Goal: Task Accomplishment & Management: Manage account settings

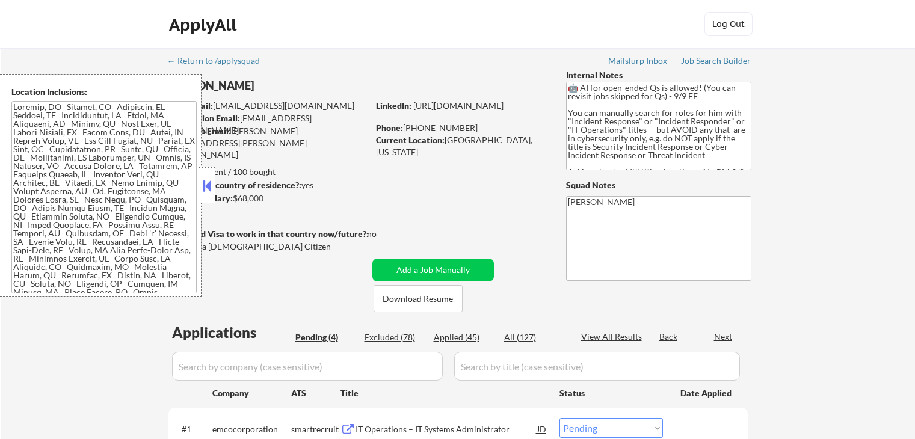
select select ""pending""
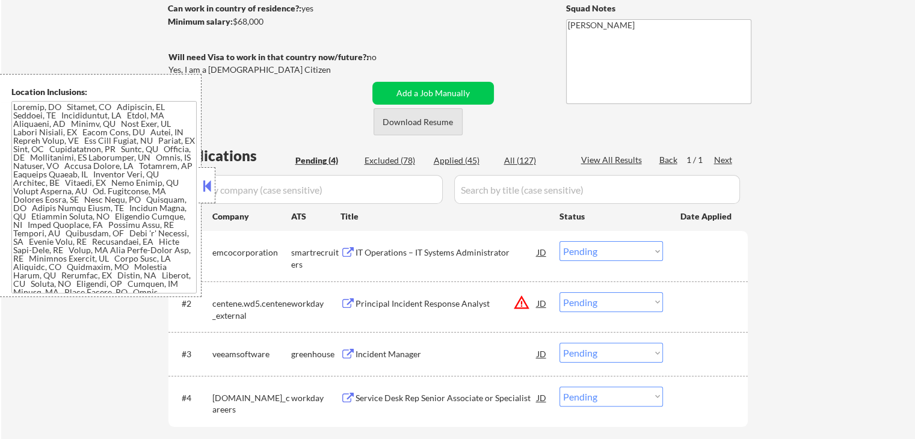
scroll to position [241, 0]
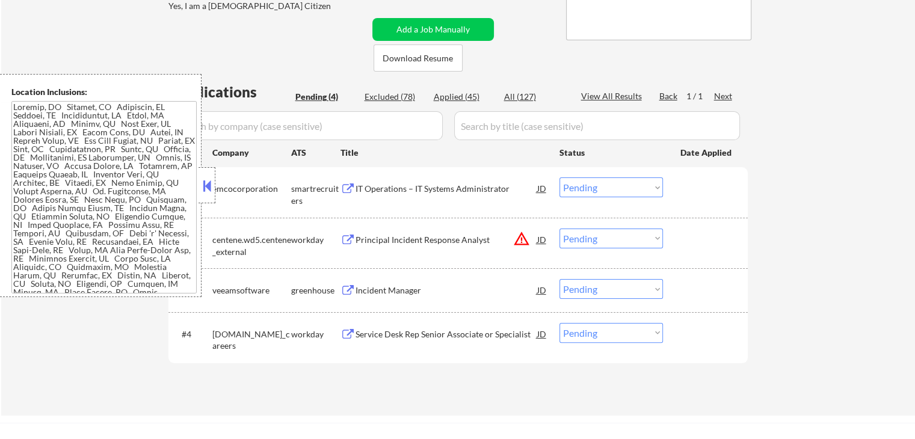
click at [368, 191] on div "IT Operations – IT Systems Administrator" at bounding box center [447, 189] width 182 height 12
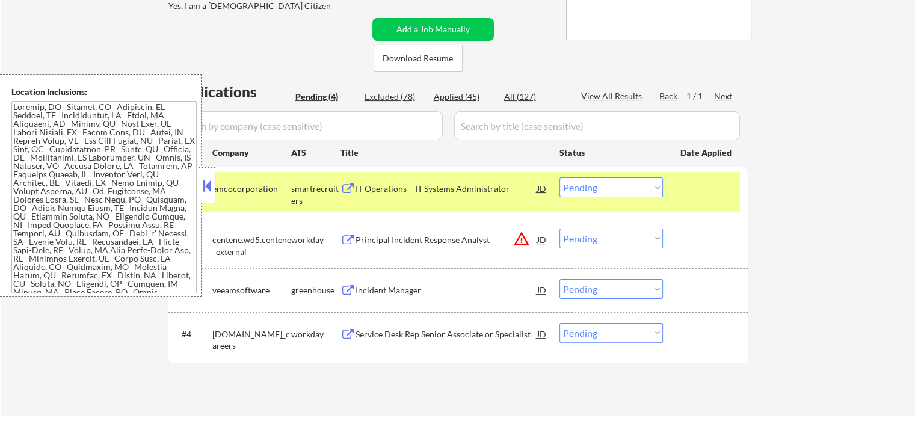
drag, startPoint x: 600, startPoint y: 237, endPoint x: 603, endPoint y: 246, distance: 9.5
click at [602, 239] on select "Choose an option... Pending Applied Excluded (Questions) Excluded (Expired) Exc…" at bounding box center [611, 239] width 103 height 20
click at [560, 229] on select "Choose an option... Pending Applied Excluded (Questions) Excluded (Expired) Exc…" at bounding box center [611, 239] width 103 height 20
select select ""pending""
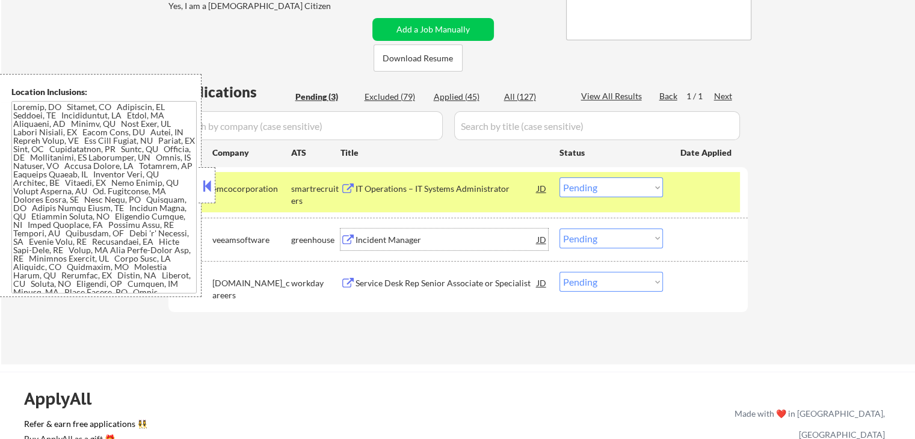
click at [356, 239] on div "Incident Manager" at bounding box center [447, 240] width 182 height 12
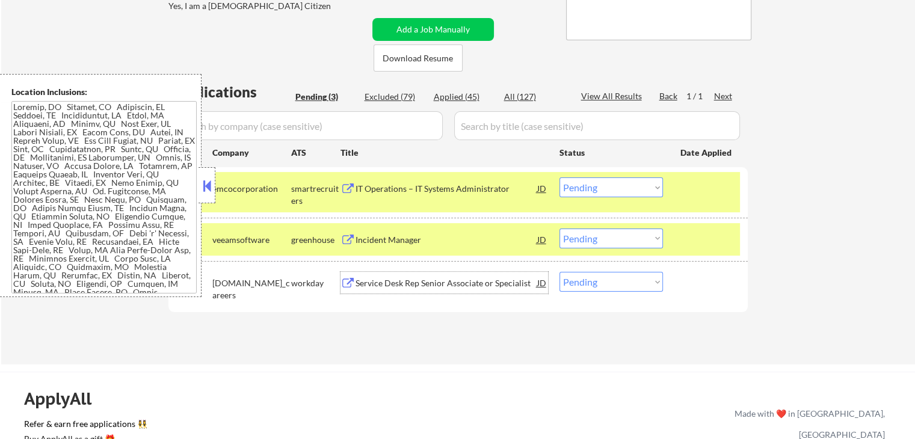
click at [366, 280] on div "Service Desk Rep Senior Associate or Specialist" at bounding box center [447, 283] width 182 height 12
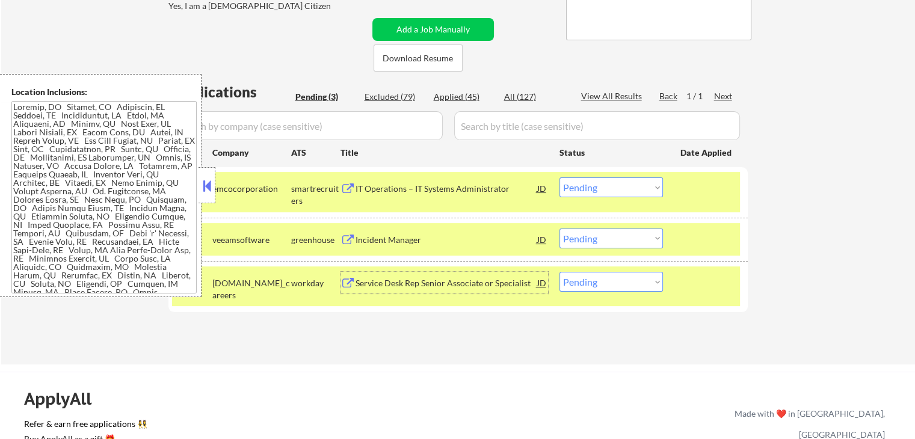
scroll to position [301, 0]
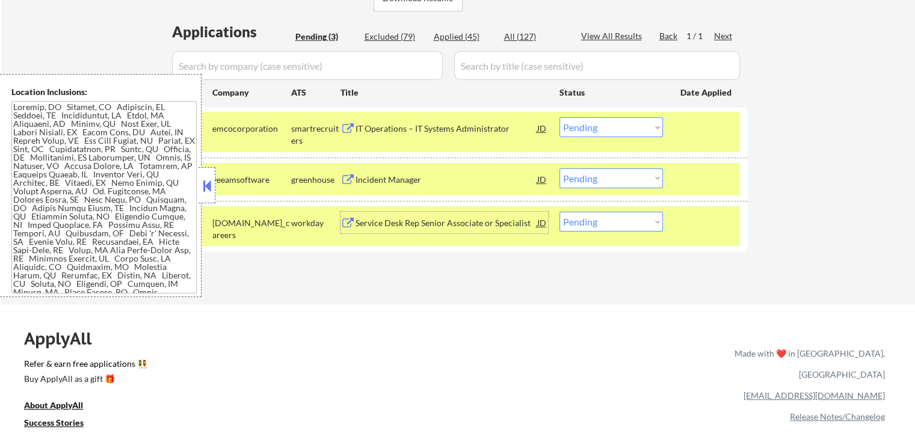
click at [605, 220] on select "Choose an option... Pending Applied Excluded (Questions) Excluded (Expired) Exc…" at bounding box center [611, 222] width 103 height 20
select select ""excluded__expired_""
click at [560, 212] on select "Choose an option... Pending Applied Excluded (Questions) Excluded (Expired) Exc…" at bounding box center [611, 222] width 103 height 20
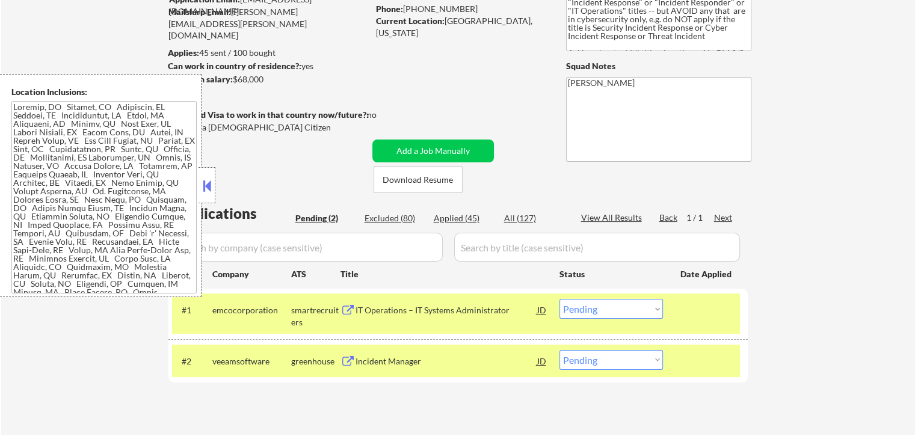
scroll to position [241, 0]
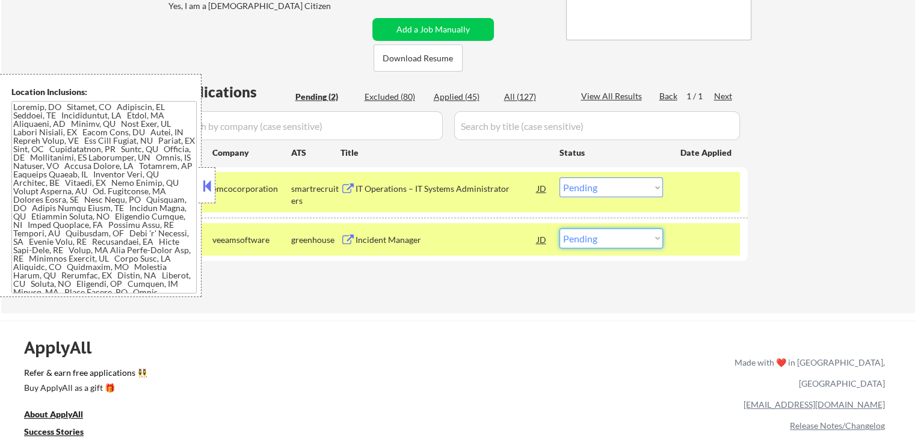
click at [615, 245] on select "Choose an option... Pending Applied Excluded (Questions) Excluded (Expired) Exc…" at bounding box center [611, 239] width 103 height 20
select select ""applied""
click at [560, 229] on select "Choose an option... Pending Applied Excluded (Questions) Excluded (Expired) Exc…" at bounding box center [611, 239] width 103 height 20
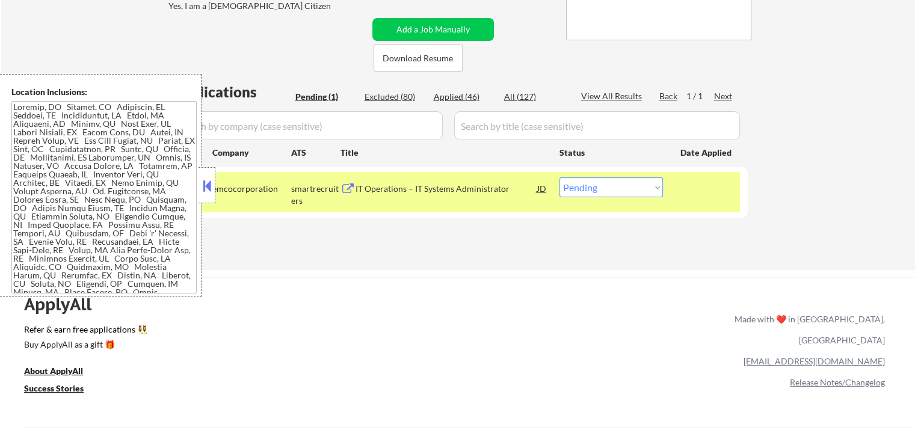
click at [407, 180] on div "IT Operations – IT Systems Administrator" at bounding box center [447, 188] width 182 height 22
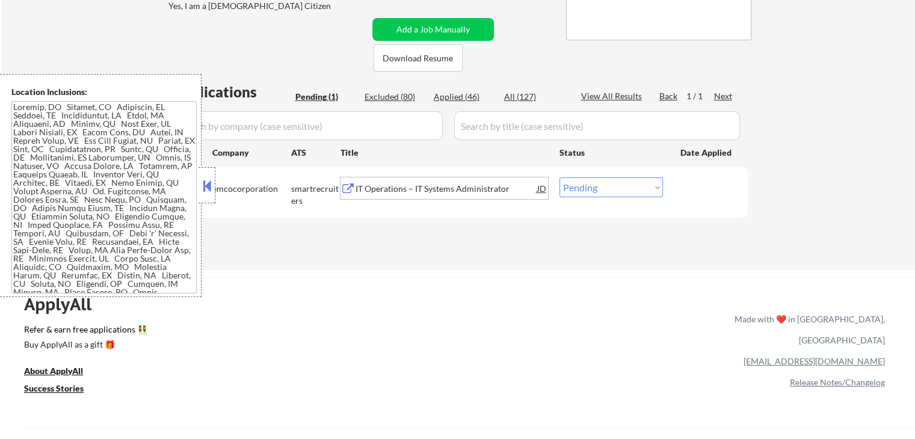
drag, startPoint x: 603, startPoint y: 185, endPoint x: 609, endPoint y: 194, distance: 10.5
click at [604, 188] on select "Choose an option... Pending Applied Excluded (Questions) Excluded (Expired) Exc…" at bounding box center [611, 187] width 103 height 20
select select ""excluded__location_""
click at [560, 177] on select "Choose an option... Pending Applied Excluded (Questions) Excluded (Expired) Exc…" at bounding box center [611, 187] width 103 height 20
